Goal: Navigation & Orientation: Find specific page/section

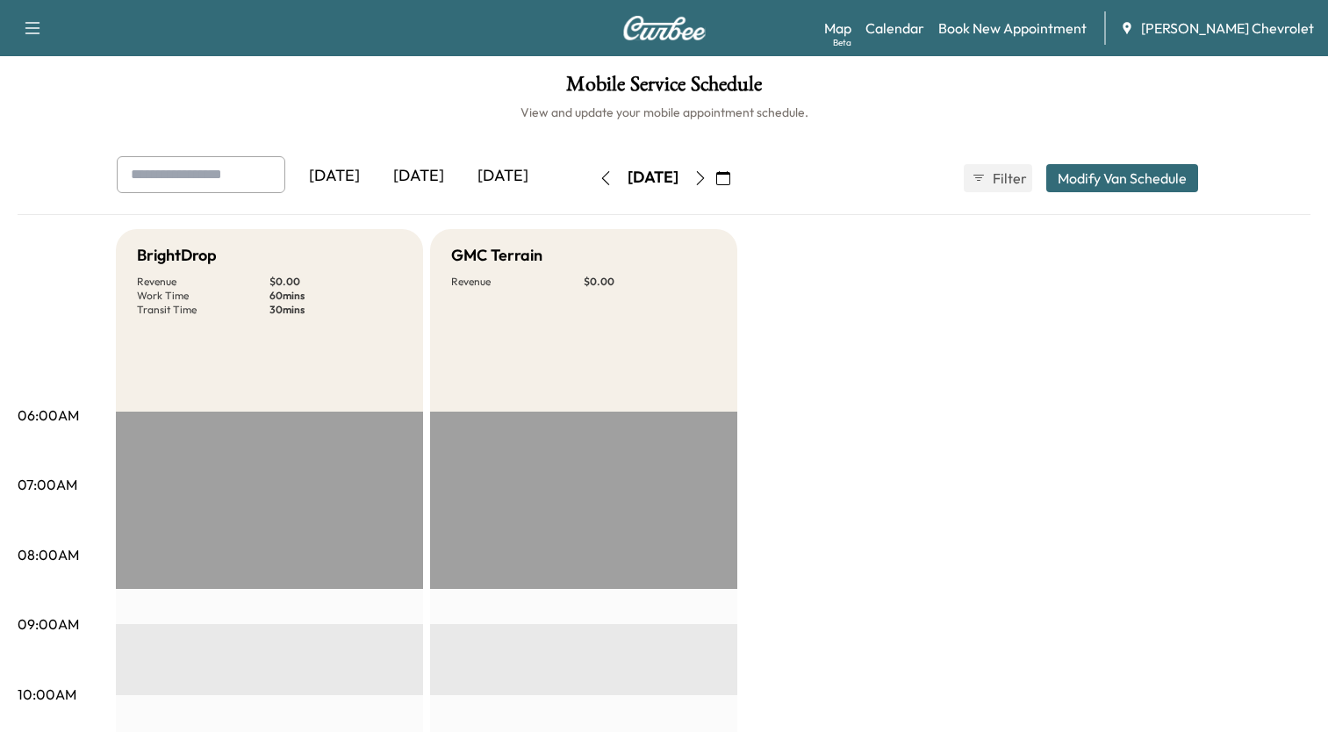
scroll to position [11, 0]
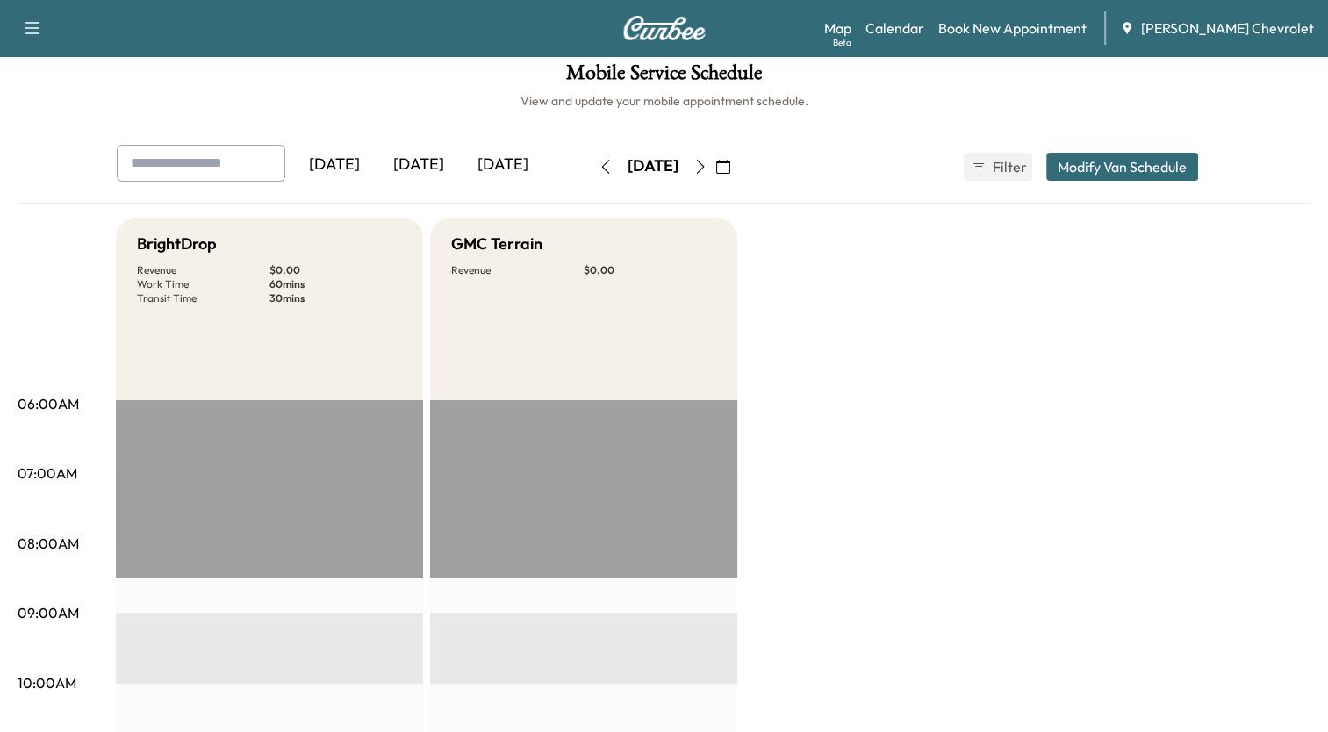
click at [599, 163] on icon "button" at bounding box center [606, 167] width 14 height 14
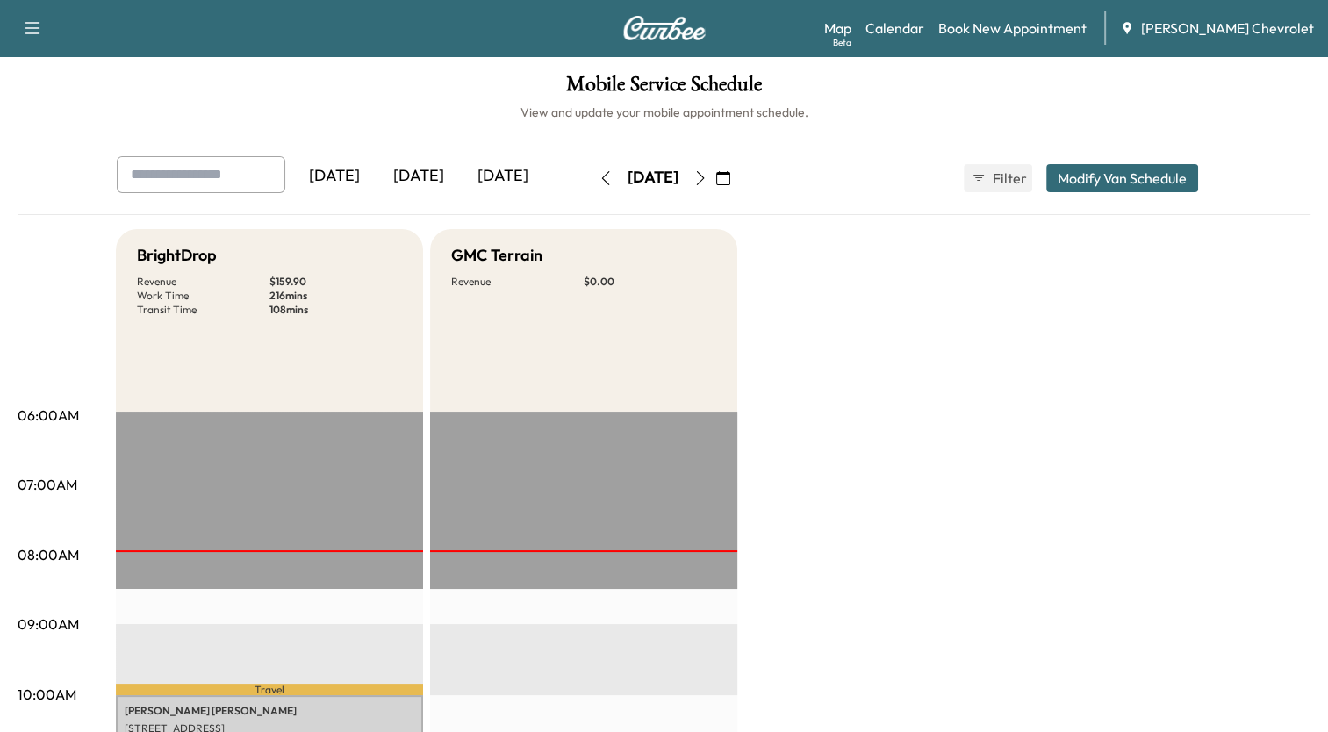
click at [708, 177] on icon "button" at bounding box center [701, 178] width 14 height 14
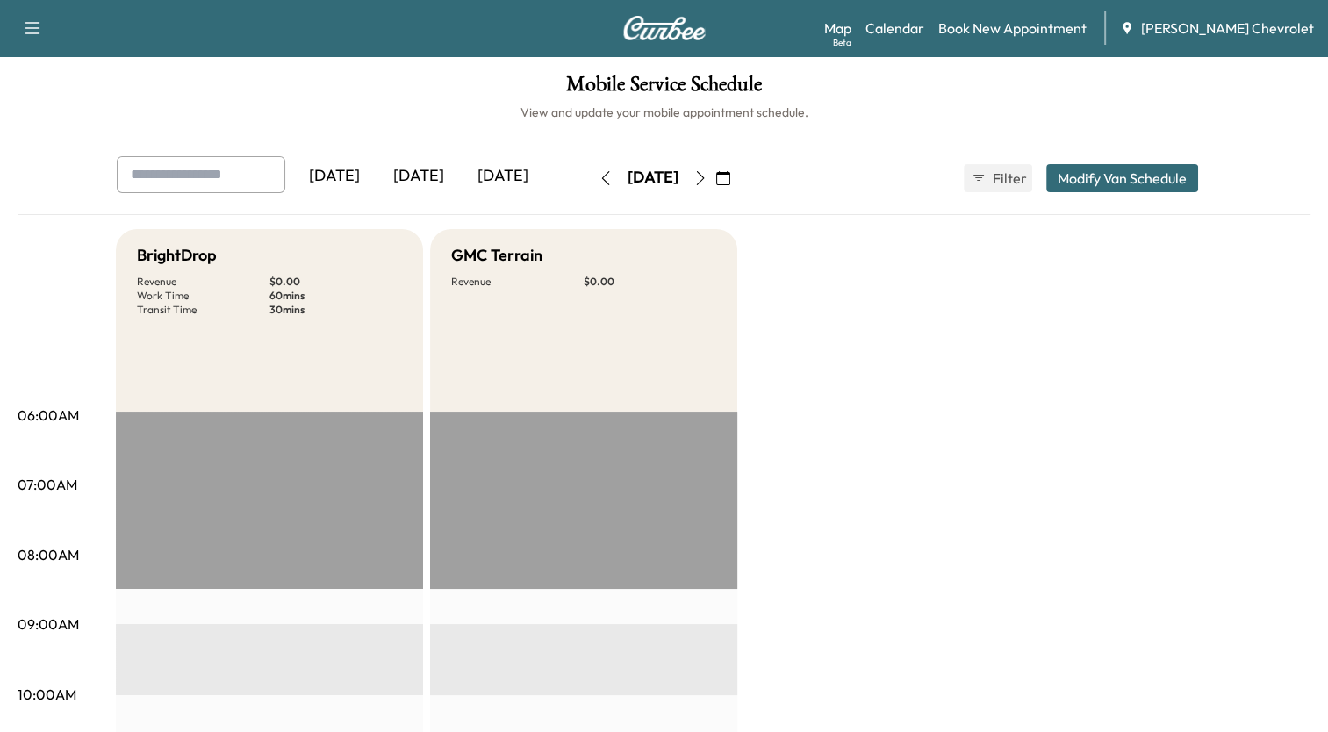
click at [708, 175] on icon "button" at bounding box center [701, 178] width 14 height 14
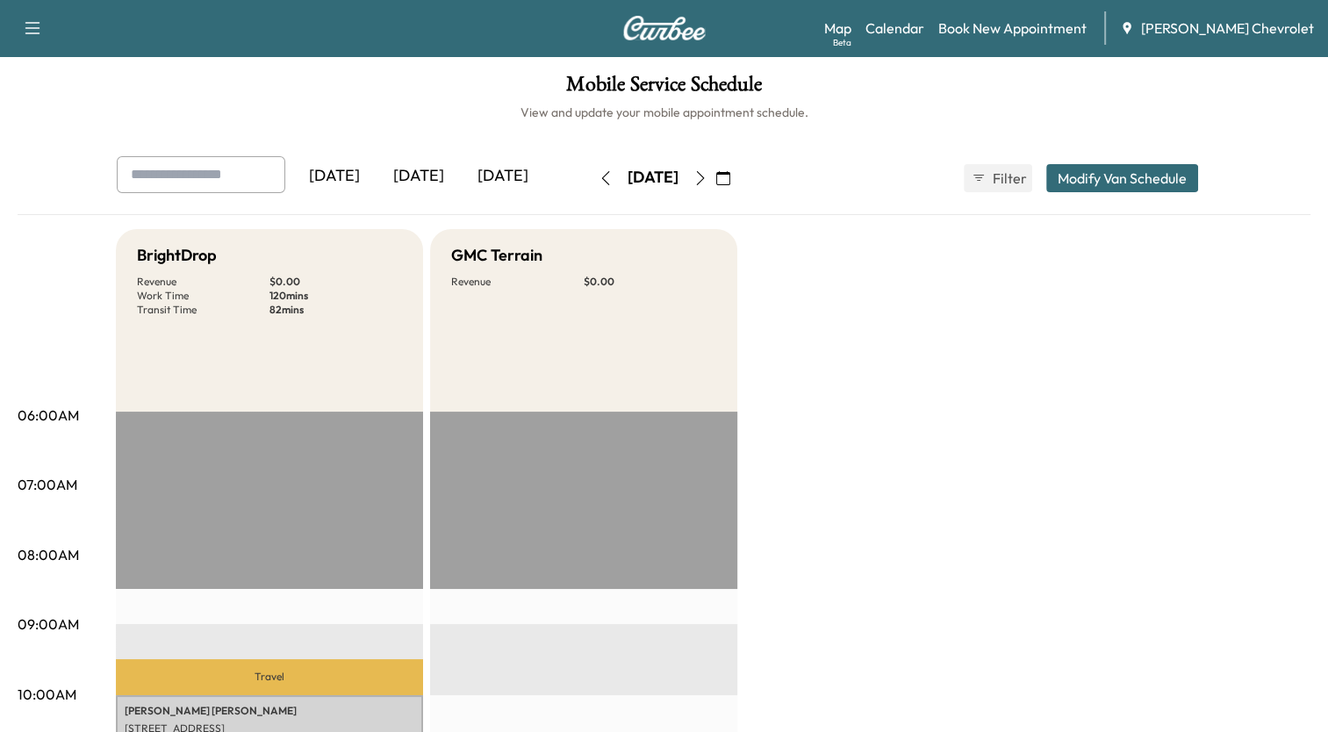
click at [708, 181] on icon "button" at bounding box center [701, 178] width 14 height 14
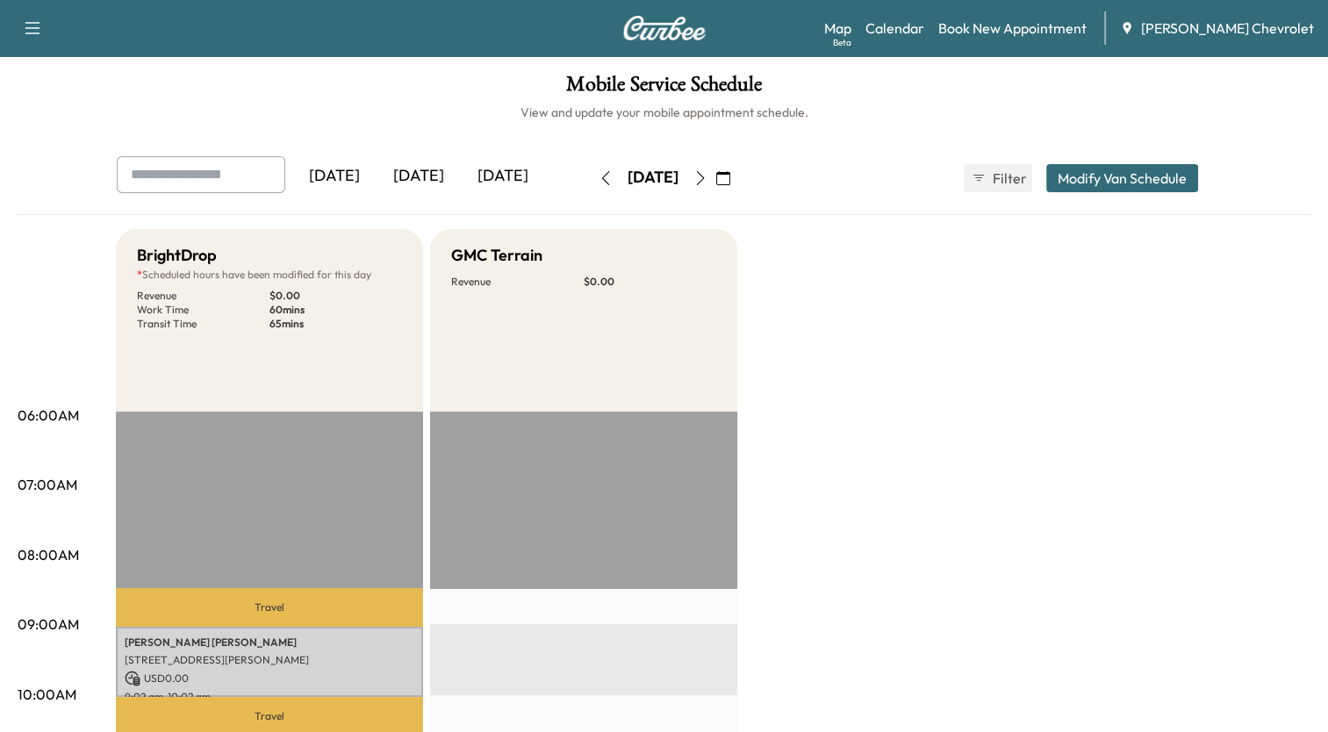
click at [599, 171] on icon "button" at bounding box center [606, 178] width 14 height 14
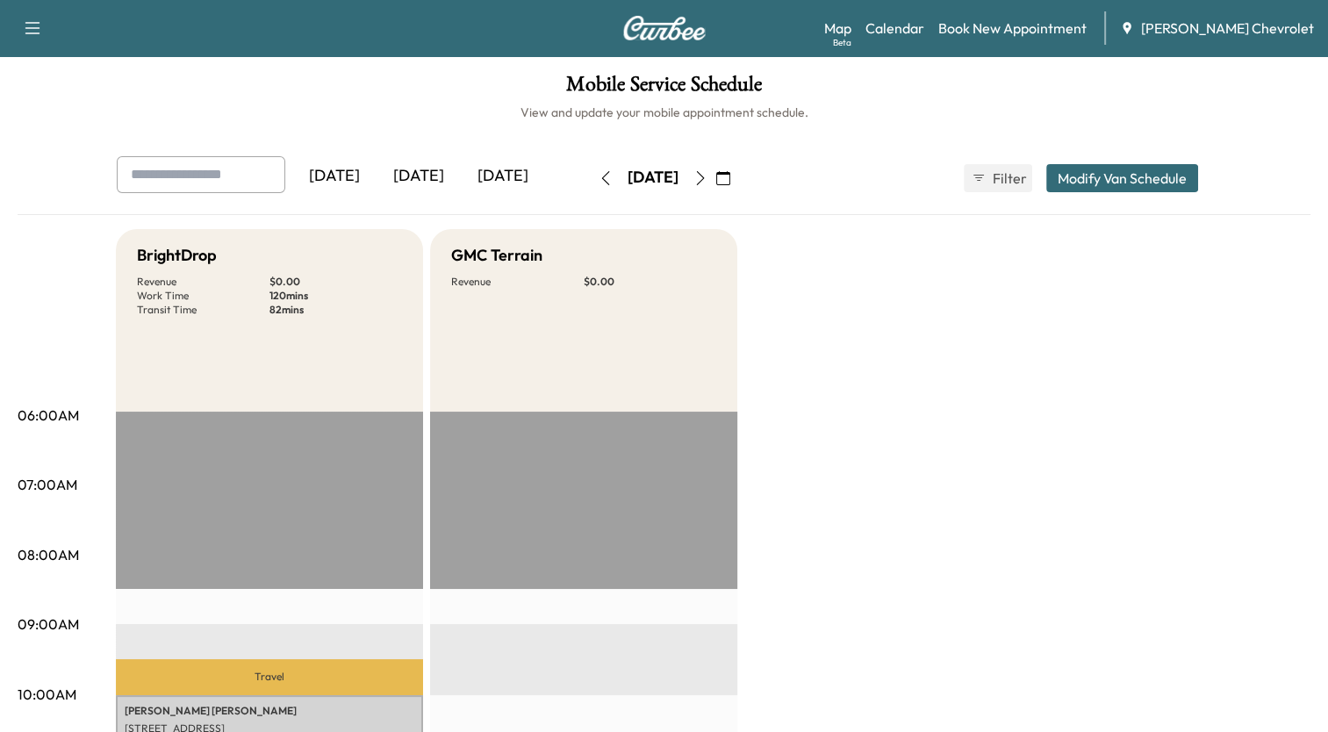
click at [591, 170] on button "button" at bounding box center [606, 178] width 30 height 28
